Goal: Information Seeking & Learning: Learn about a topic

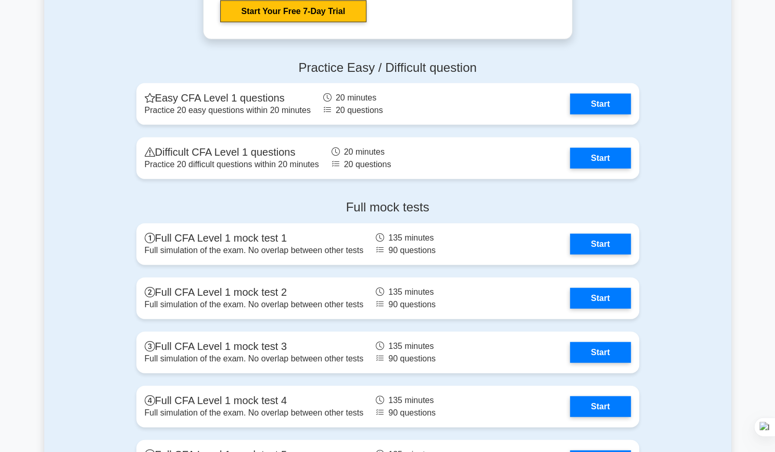
scroll to position [1333, 0]
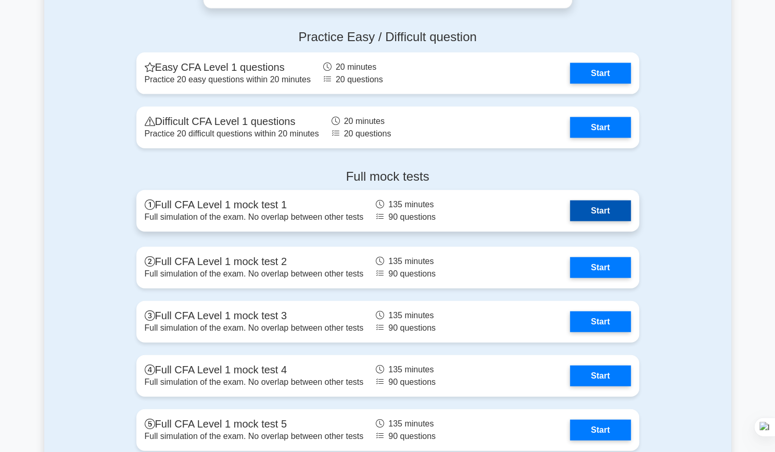
click at [601, 217] on link "Start" at bounding box center [600, 210] width 60 height 21
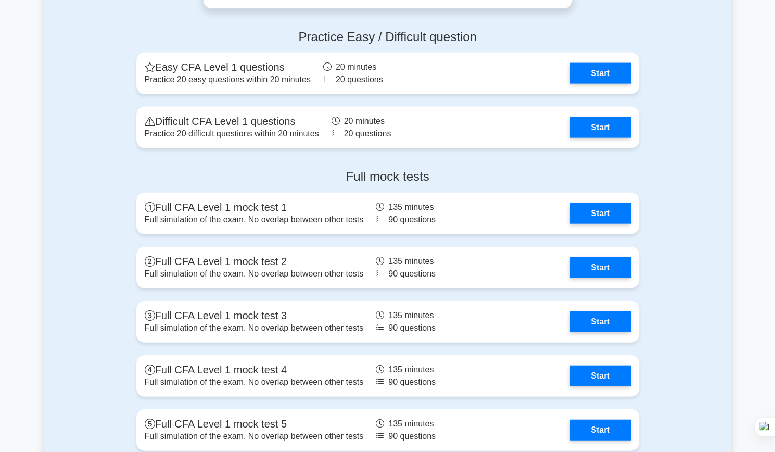
click at [96, 165] on div "Full mock tests Full CFA Level 1 mock test 1 Full simulation of the exam. No ov…" at bounding box center [387, 312] width 687 height 303
